Goal: Share content: Share content

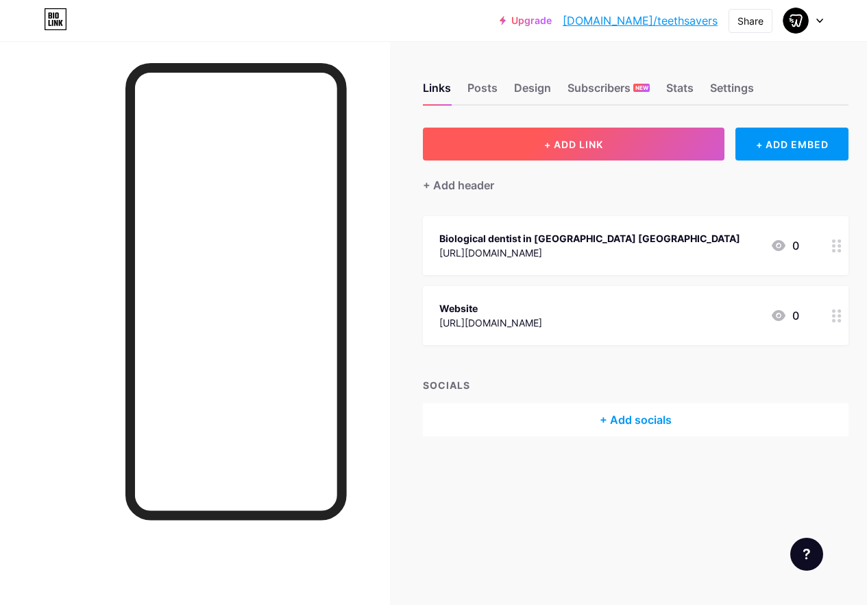
click at [645, 141] on button "+ ADD LINK" at bounding box center [574, 144] width 302 height 33
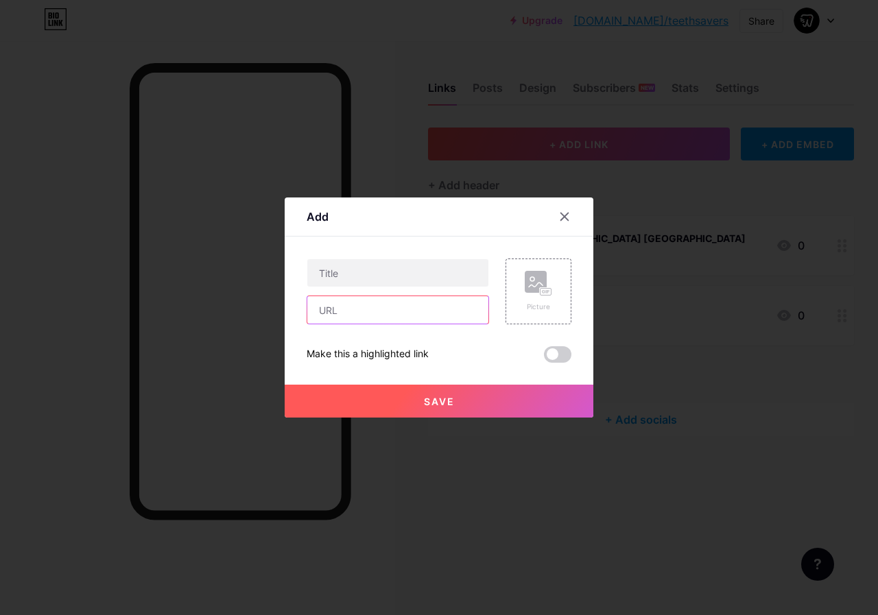
click at [415, 306] on input "text" at bounding box center [397, 309] width 181 height 27
paste input "[URL][DOMAIN_NAME]"
type input "[URL][DOMAIN_NAME]"
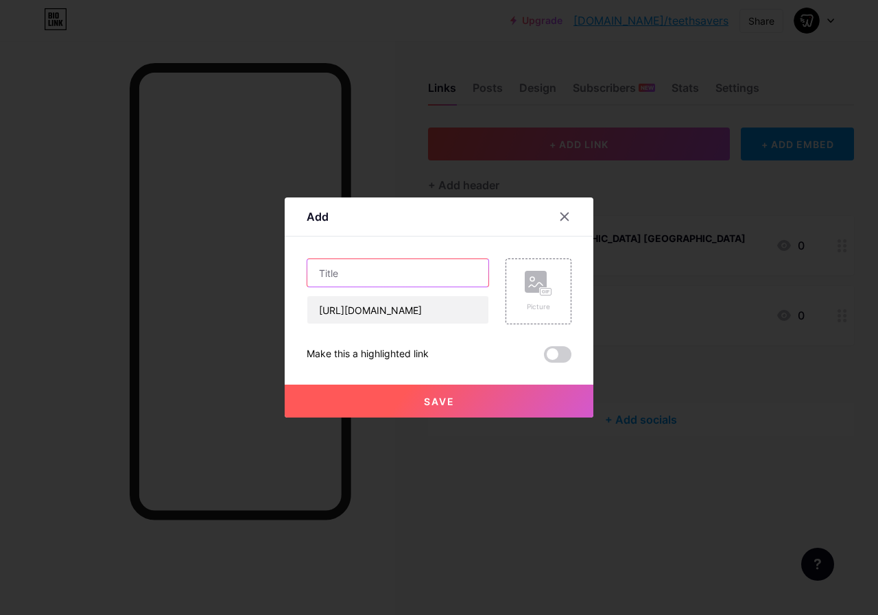
click at [393, 272] on input "text" at bounding box center [397, 272] width 181 height 27
paste input "All on 4 dental implants tijuana [GEOGRAPHIC_DATA]"
type input "All on 4 dental implants tijuana [GEOGRAPHIC_DATA]"
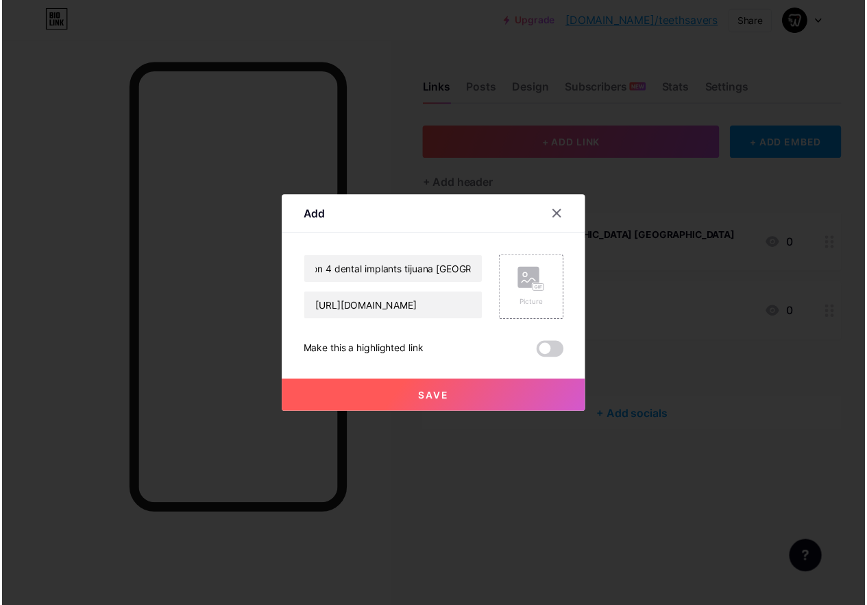
scroll to position [0, 0]
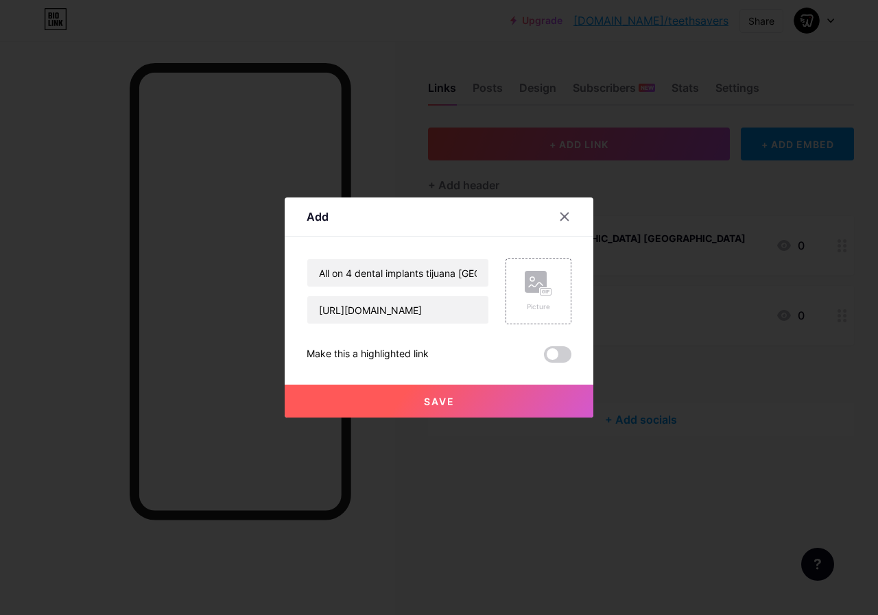
click at [409, 396] on button "Save" at bounding box center [439, 401] width 309 height 33
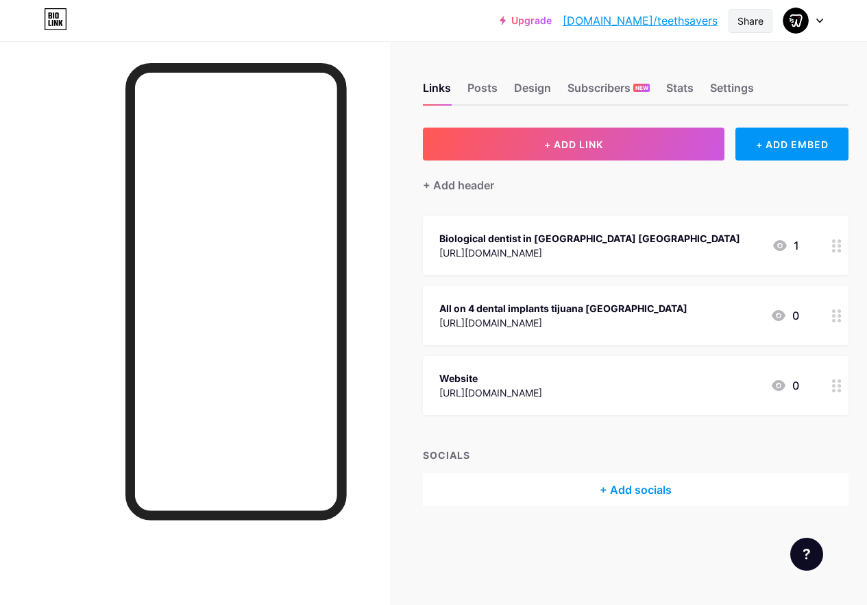
click at [736, 23] on div "Share" at bounding box center [751, 21] width 44 height 24
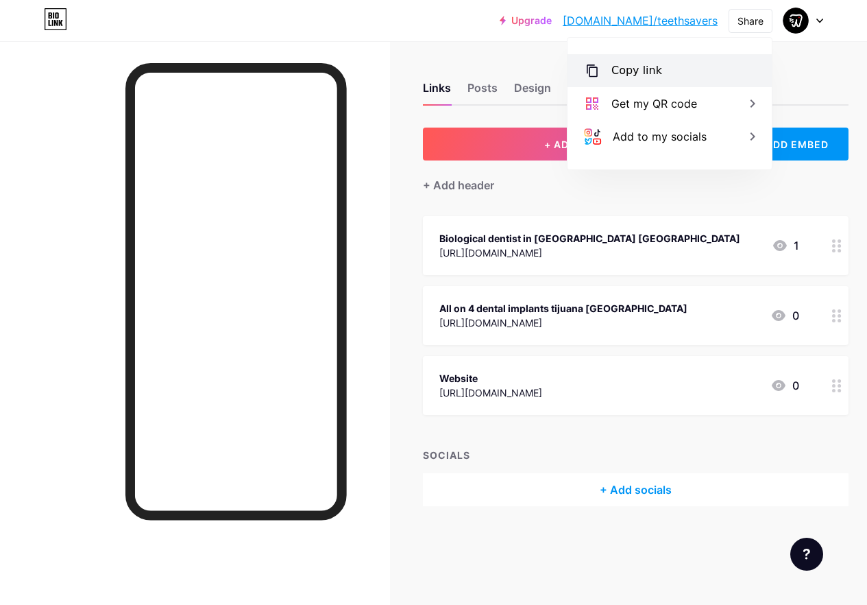
click at [693, 64] on div "Copy link" at bounding box center [670, 70] width 204 height 33
